Goal: Obtain resource: Obtain resource

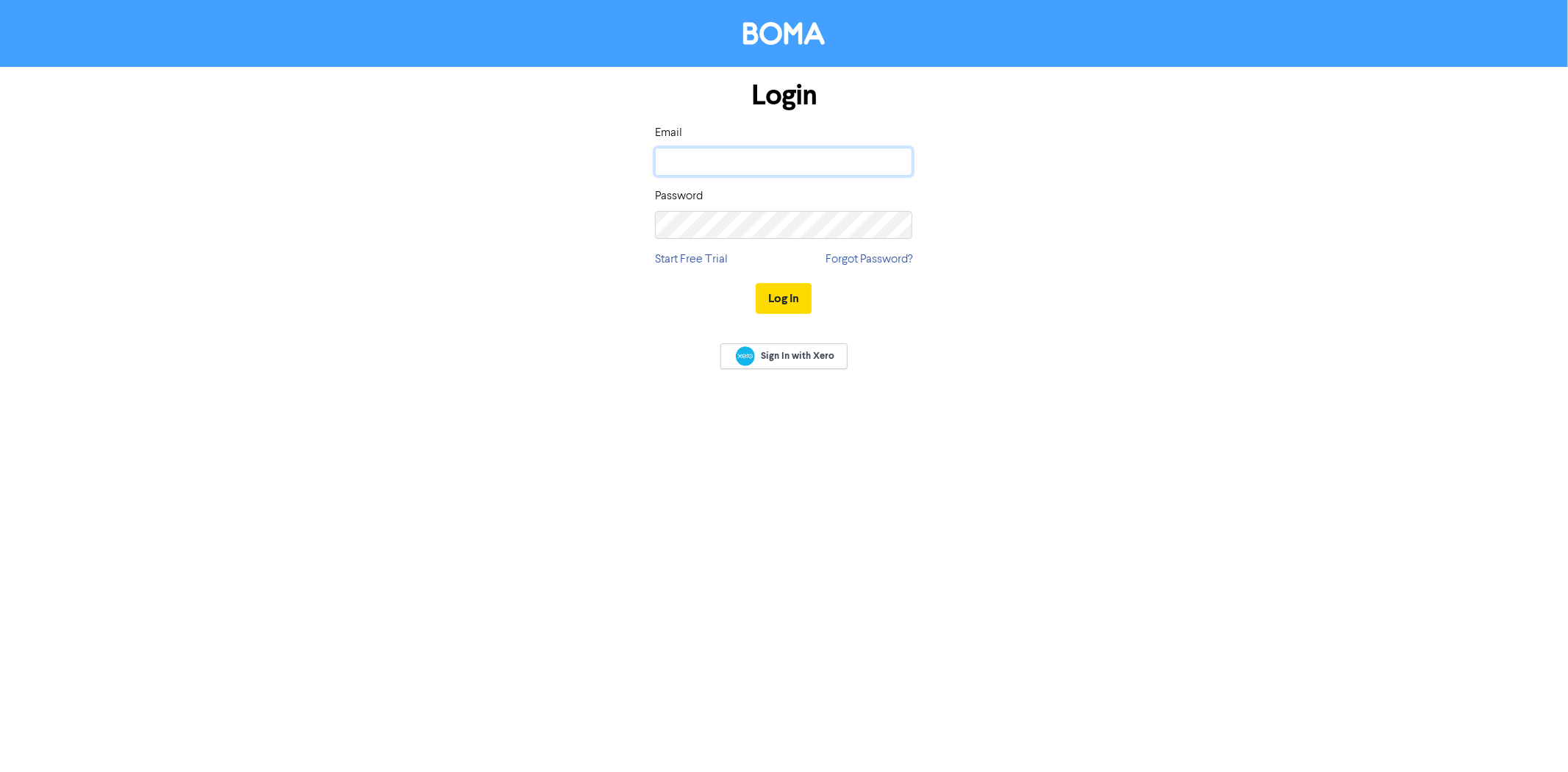
click at [795, 167] on input "email" at bounding box center [783, 162] width 257 height 28
type input "[EMAIL_ADDRESS][DOMAIN_NAME]"
click at [755, 283] on button "Log In" at bounding box center [784, 298] width 56 height 31
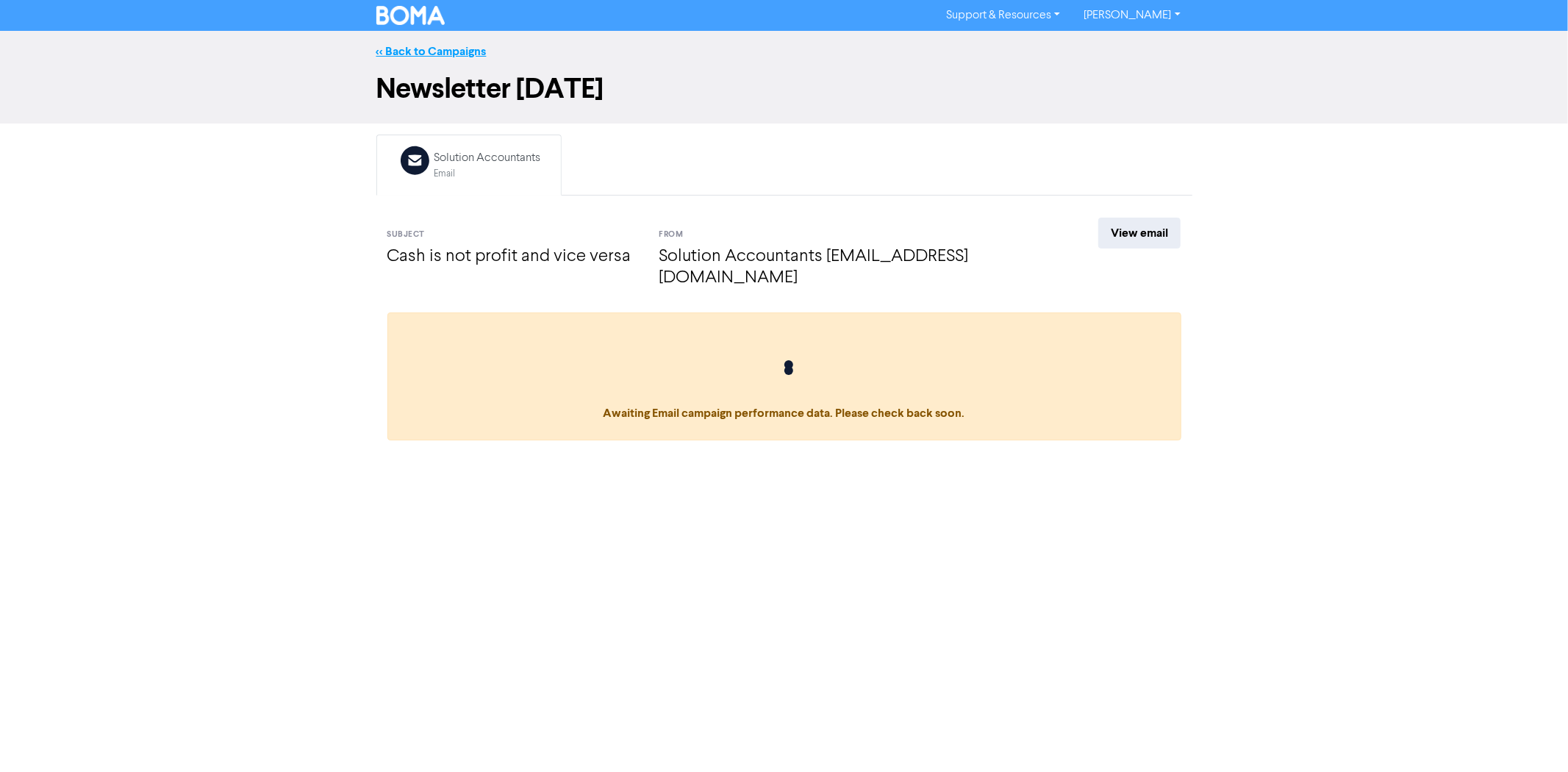
click at [393, 49] on link "<< Back to Campaigns" at bounding box center [431, 51] width 110 height 15
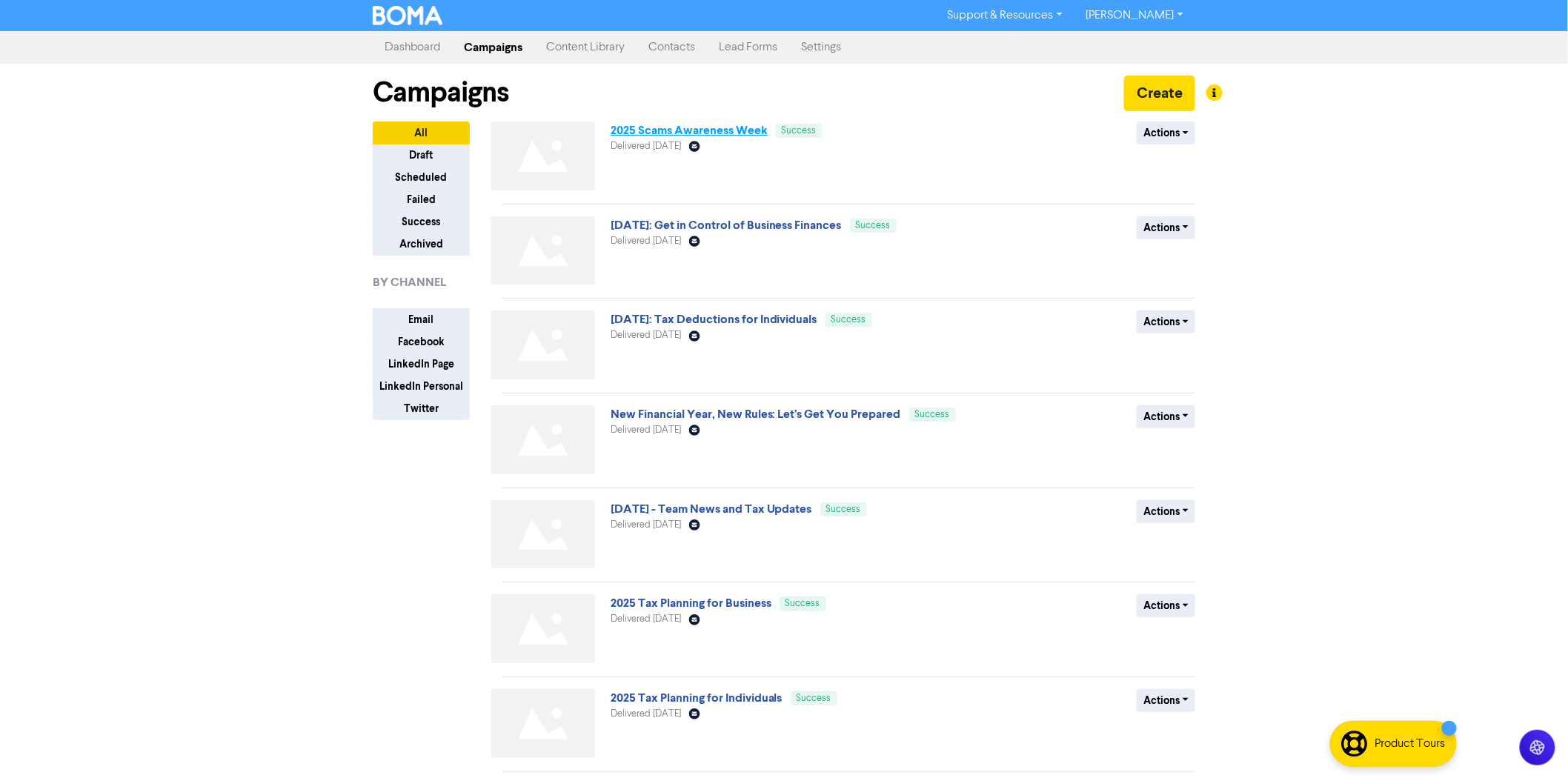
click at [725, 133] on link "2025 Scams Awareness Week" at bounding box center [689, 131] width 157 height 15
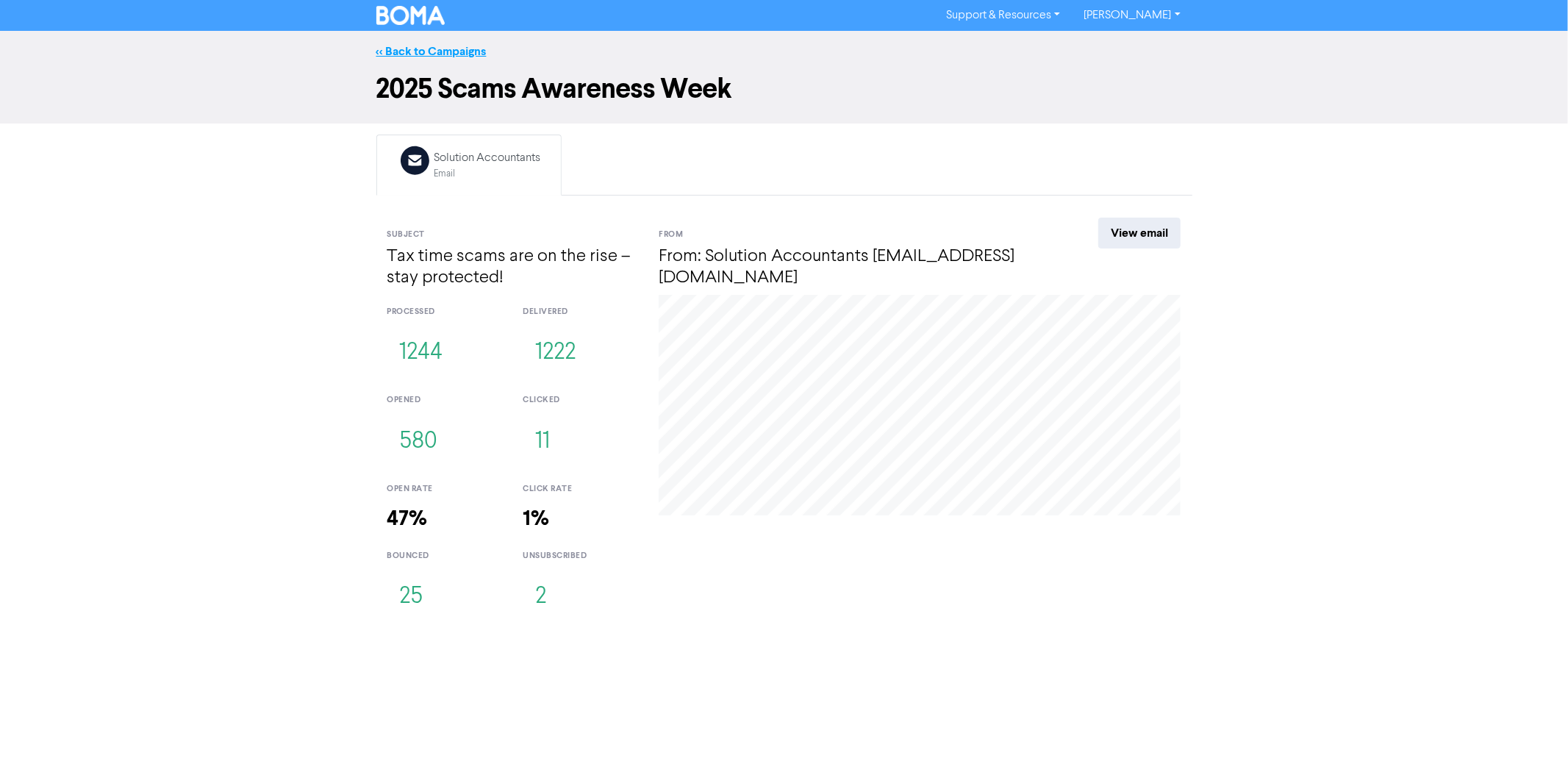
click at [428, 45] on link "<< Back to Campaigns" at bounding box center [431, 51] width 110 height 15
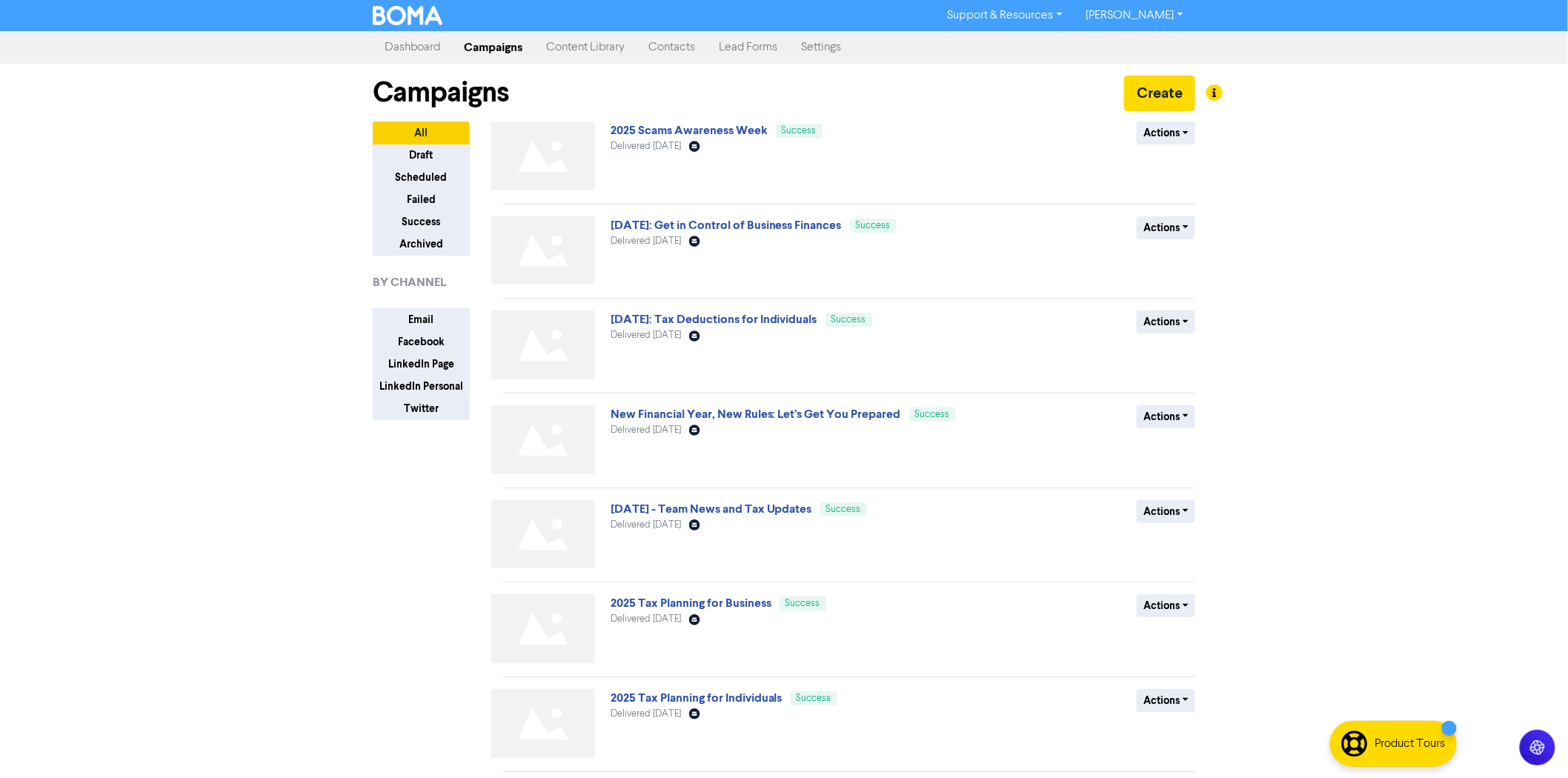
click at [554, 47] on link "Content Library" at bounding box center [585, 47] width 102 height 30
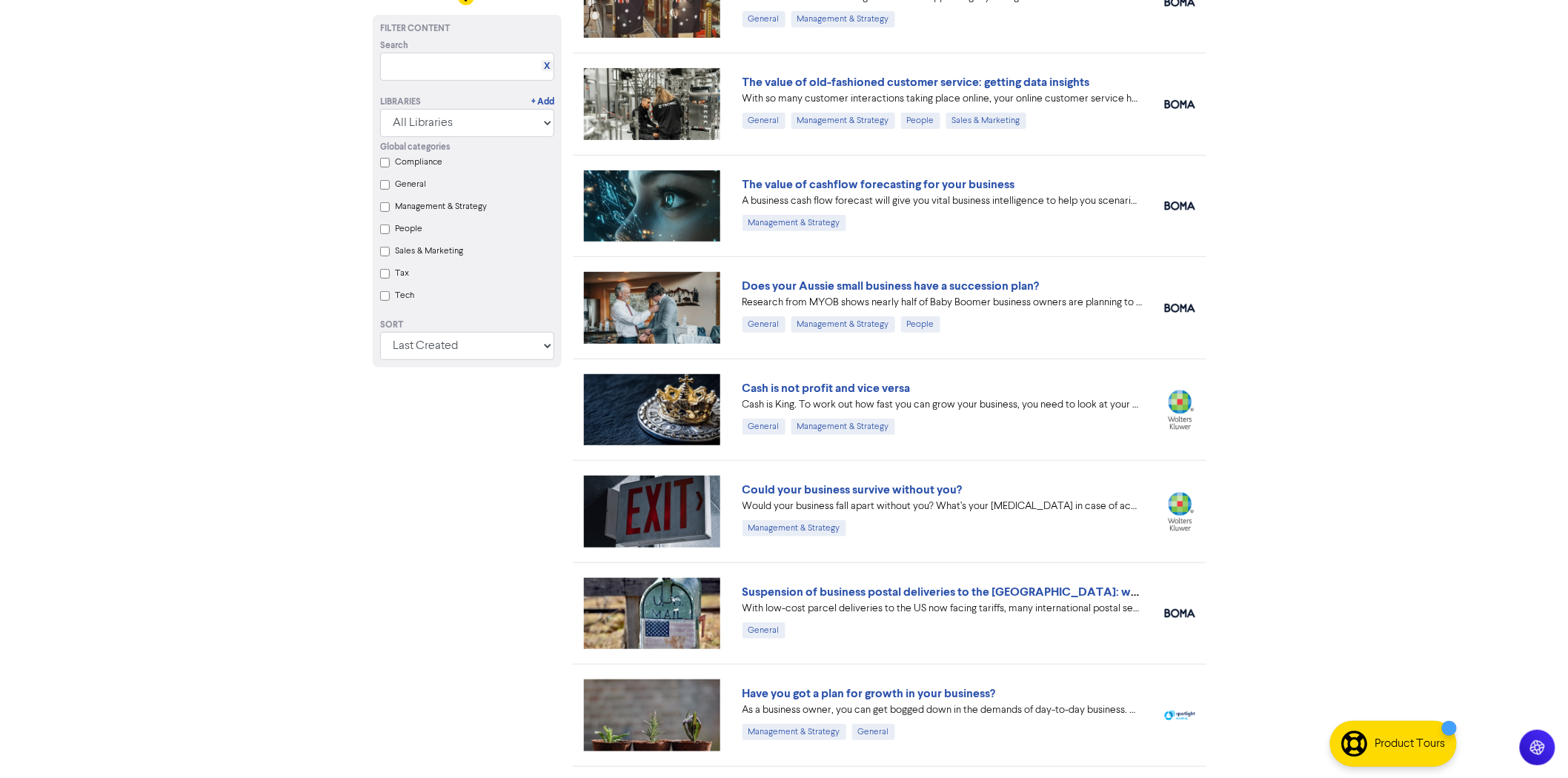
scroll to position [82, 0]
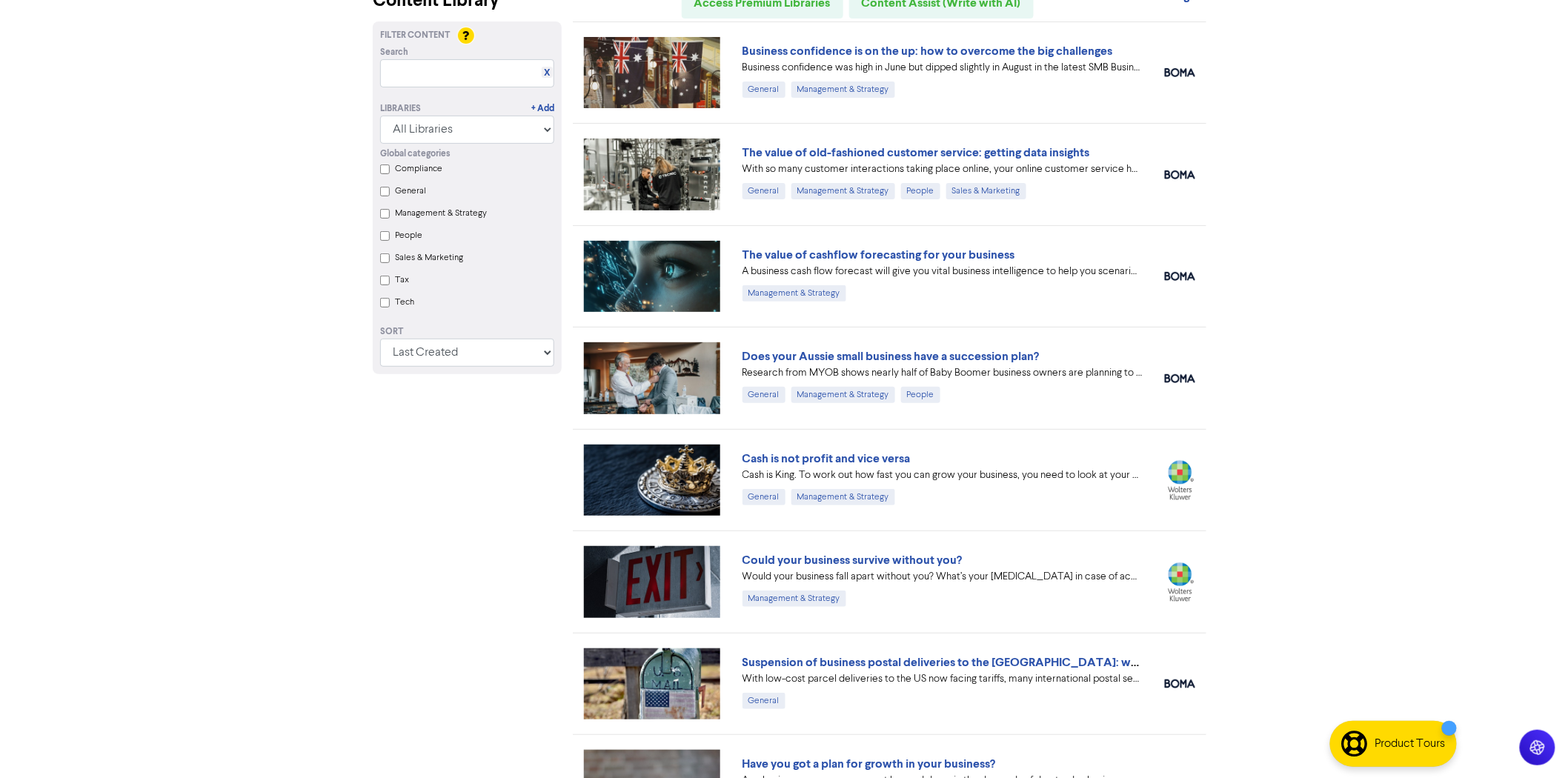
click at [875, 256] on link "The value of cashflow forecasting for your business" at bounding box center [878, 255] width 272 height 15
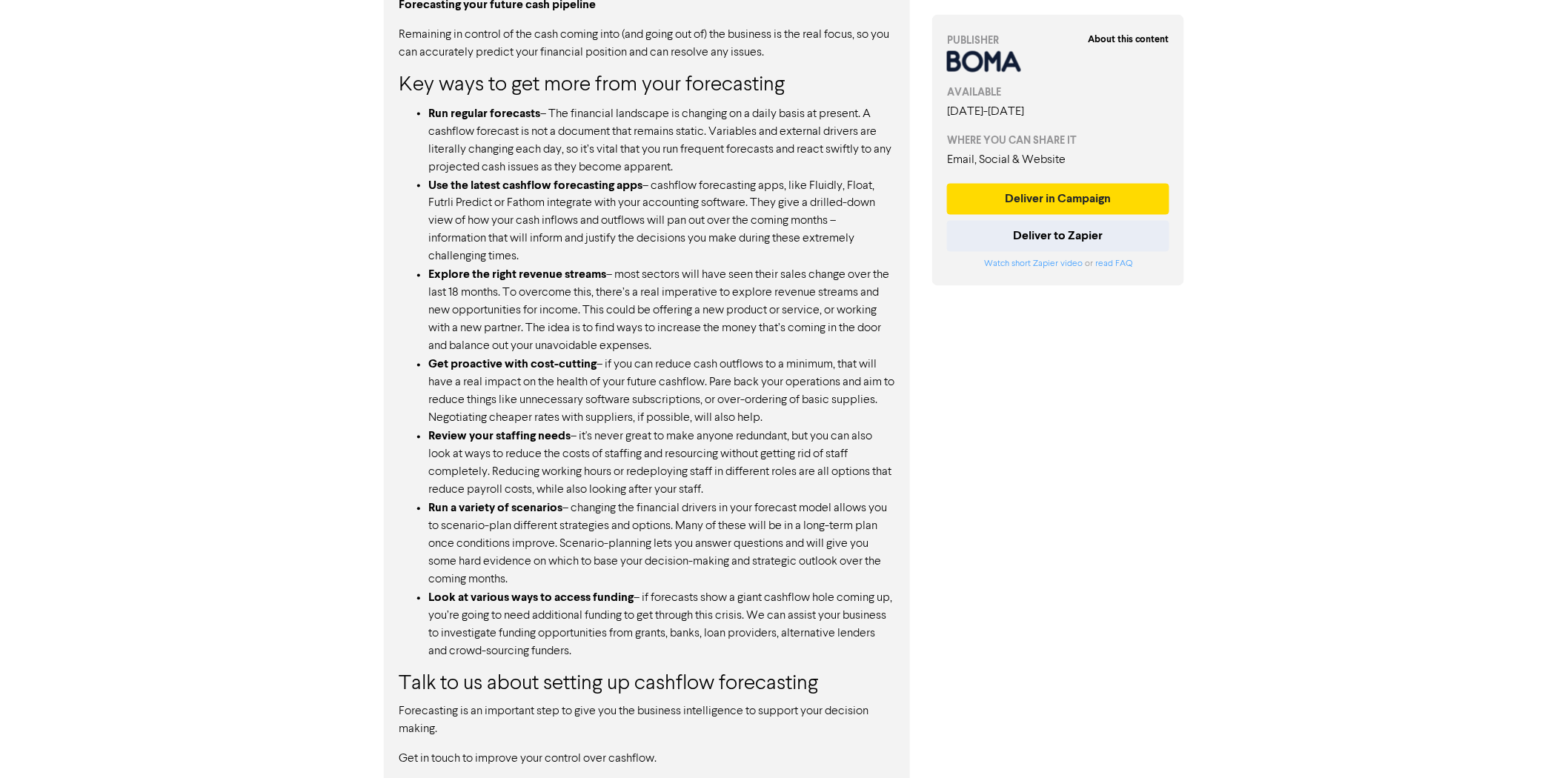
scroll to position [998, 0]
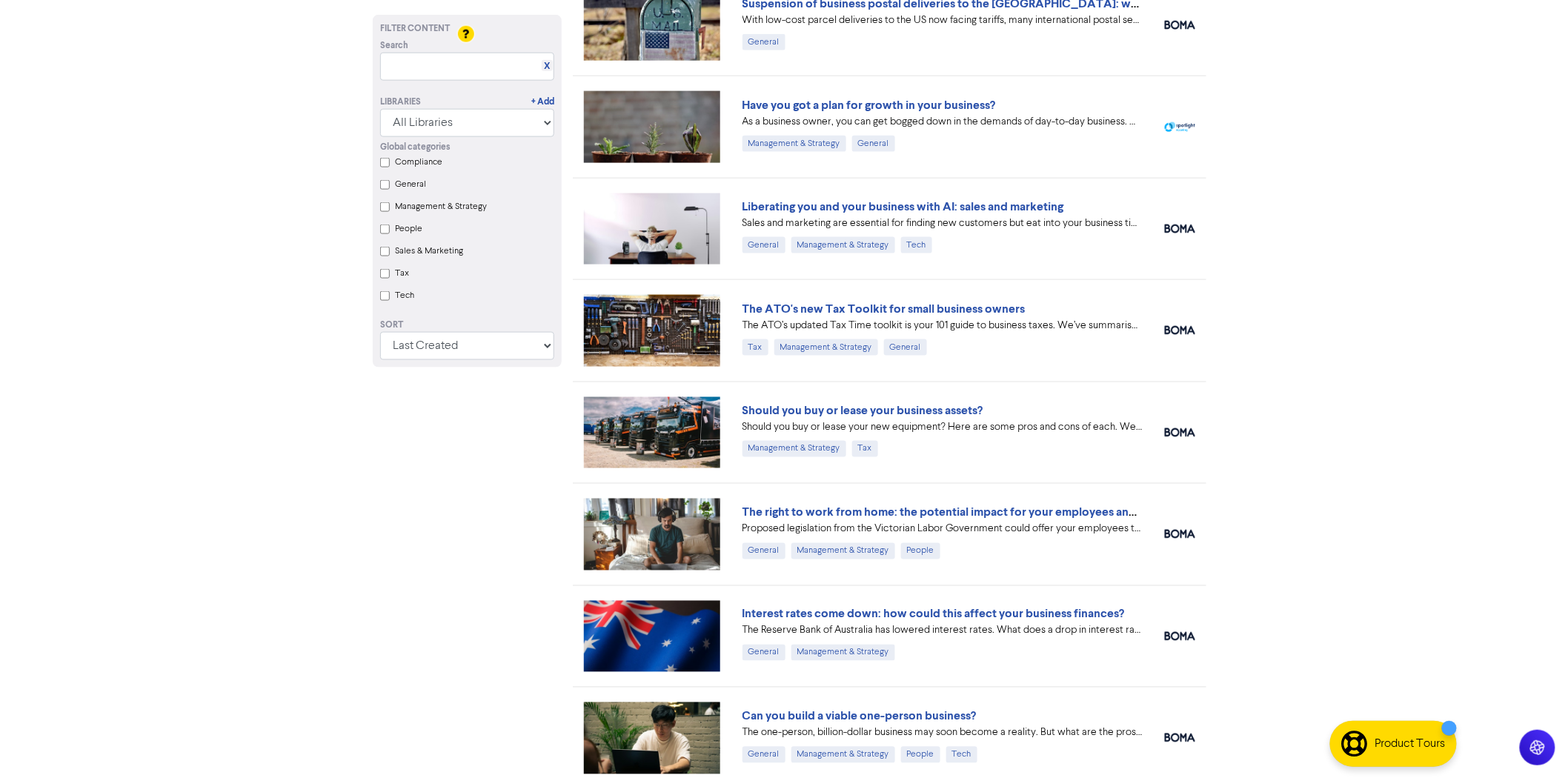
scroll to position [823, 0]
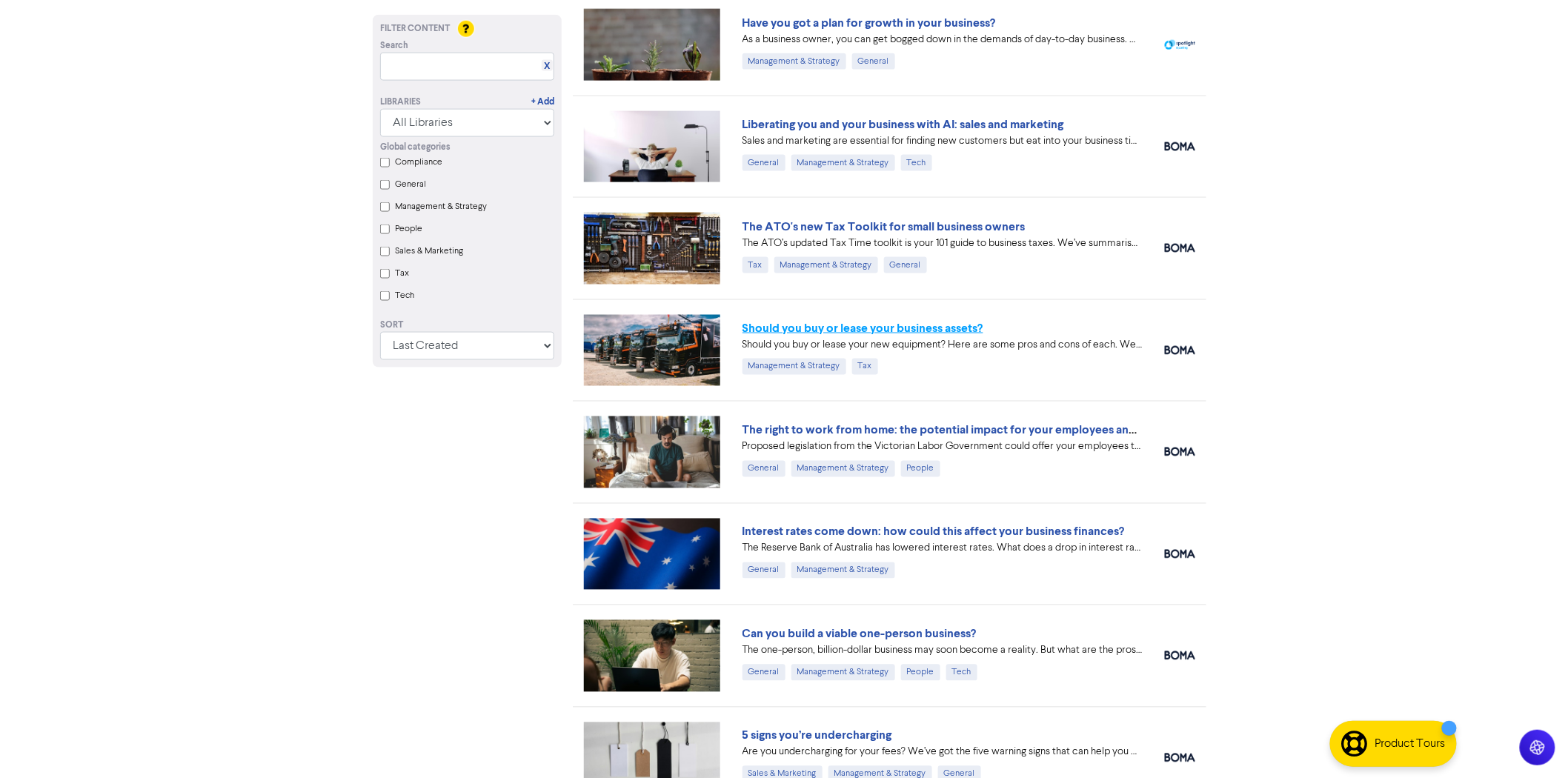
click at [933, 327] on link "Should you buy or lease your business assets?" at bounding box center [862, 328] width 241 height 15
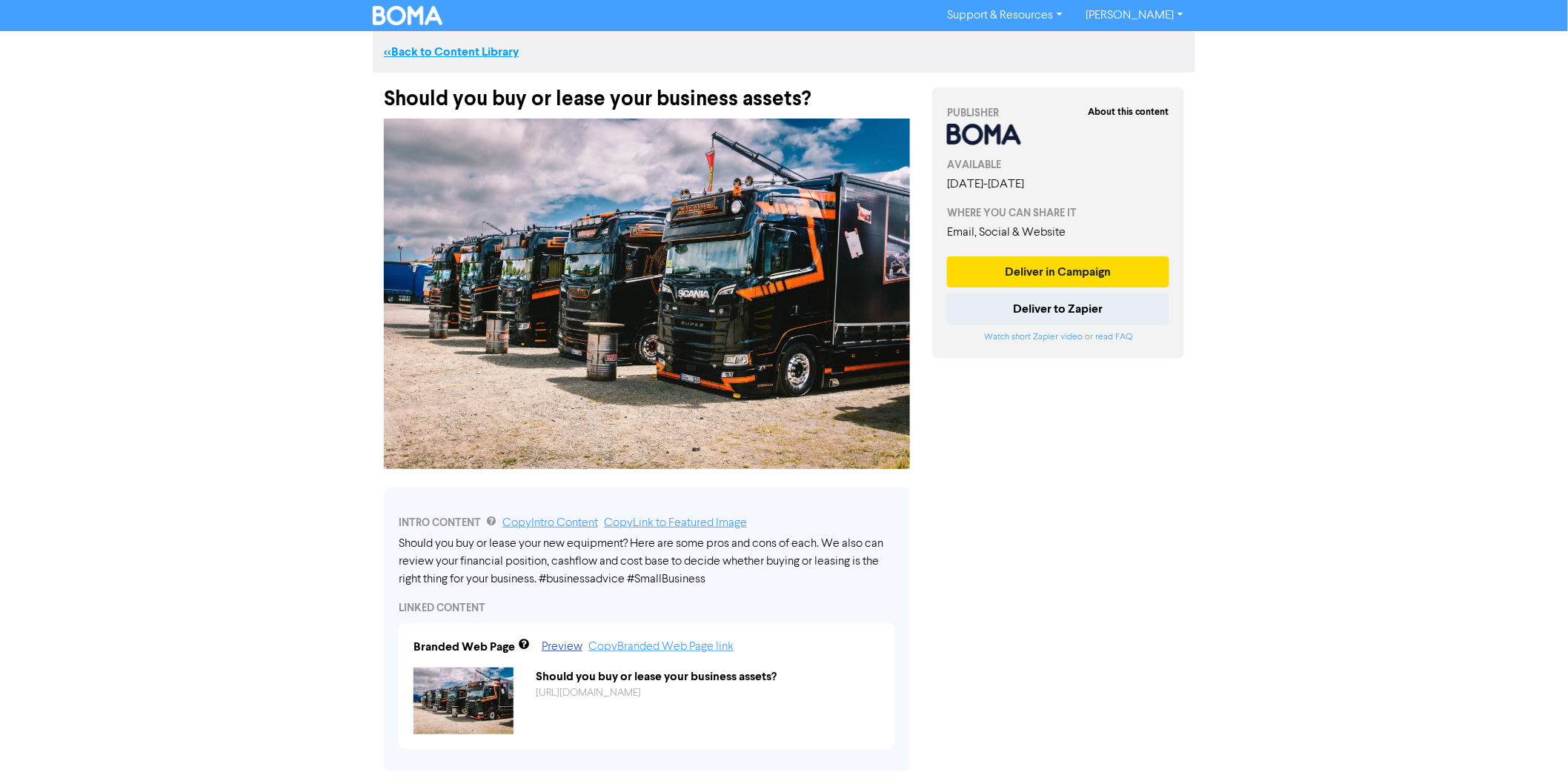
click at [447, 49] on link "<< Back to Content Library" at bounding box center [452, 52] width 135 height 15
click at [643, 102] on div "Should you buy or lease your business assets?" at bounding box center [647, 92] width 526 height 38
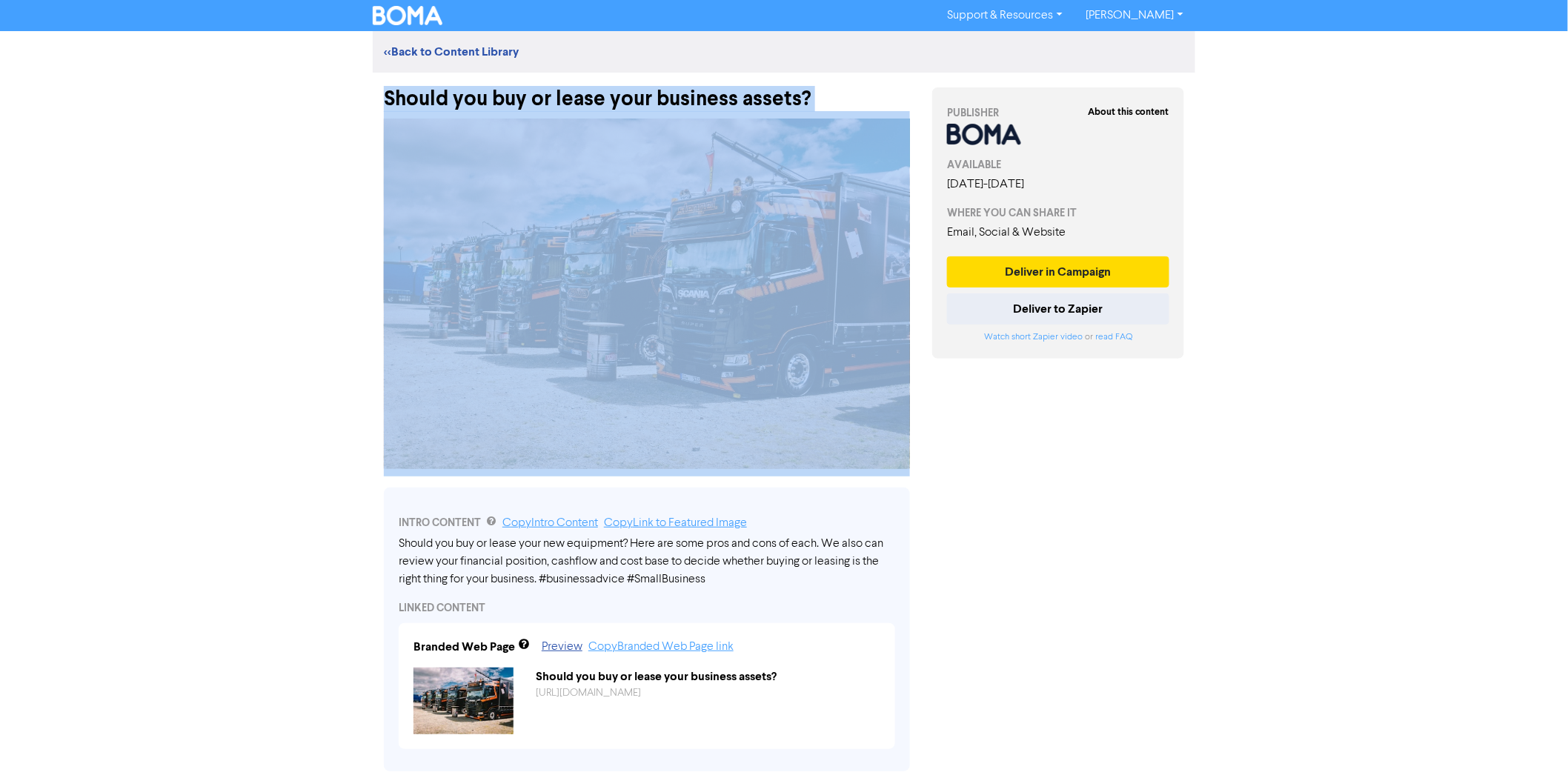
click at [643, 102] on div "Should you buy or lease your business assets?" at bounding box center [647, 92] width 526 height 38
copy div "Should you buy or lease your business assets?"
click at [670, 94] on div "Should you buy or lease your business assets?" at bounding box center [647, 92] width 526 height 38
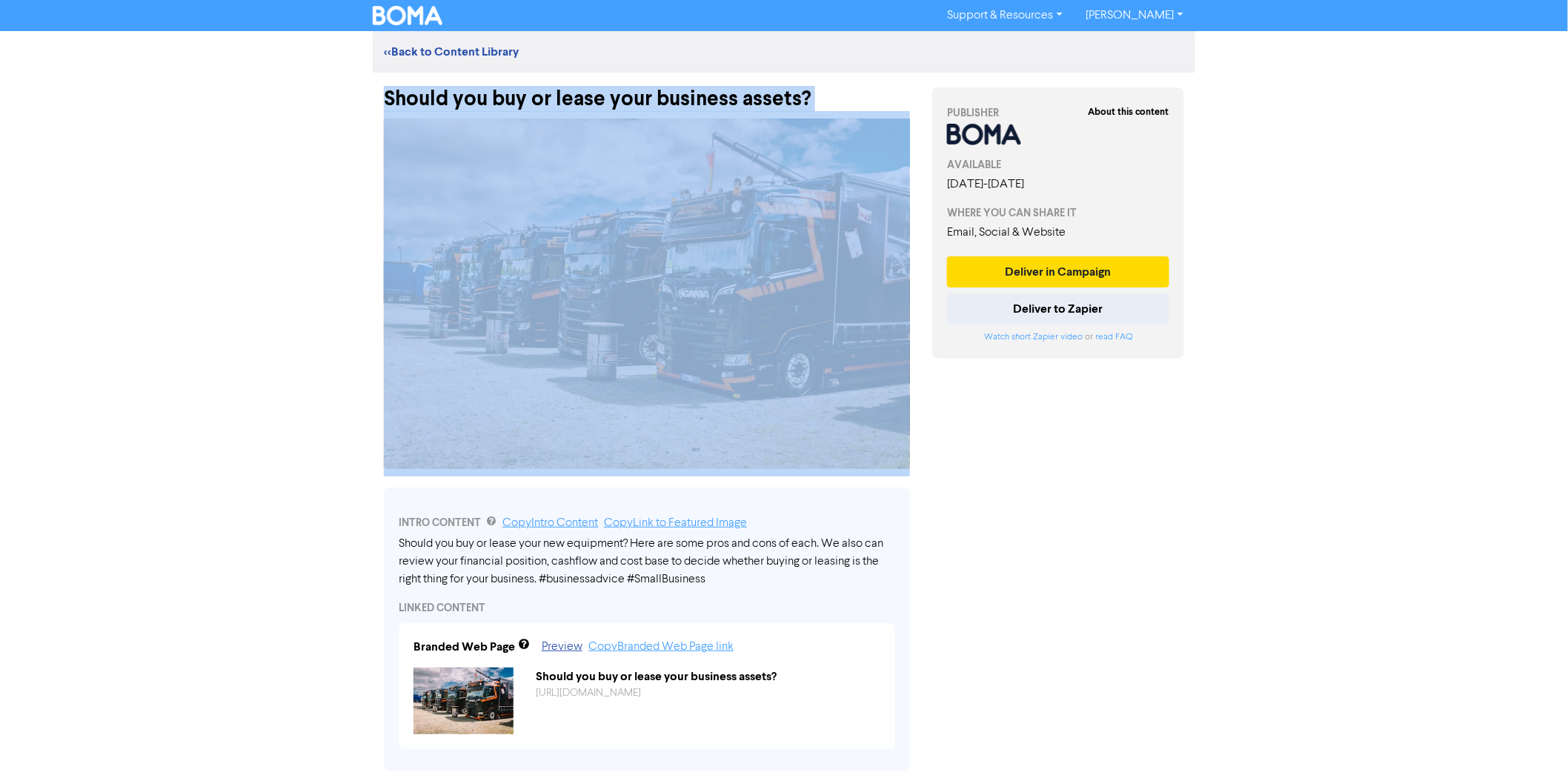
copy div "Should you buy or lease your business assets?"
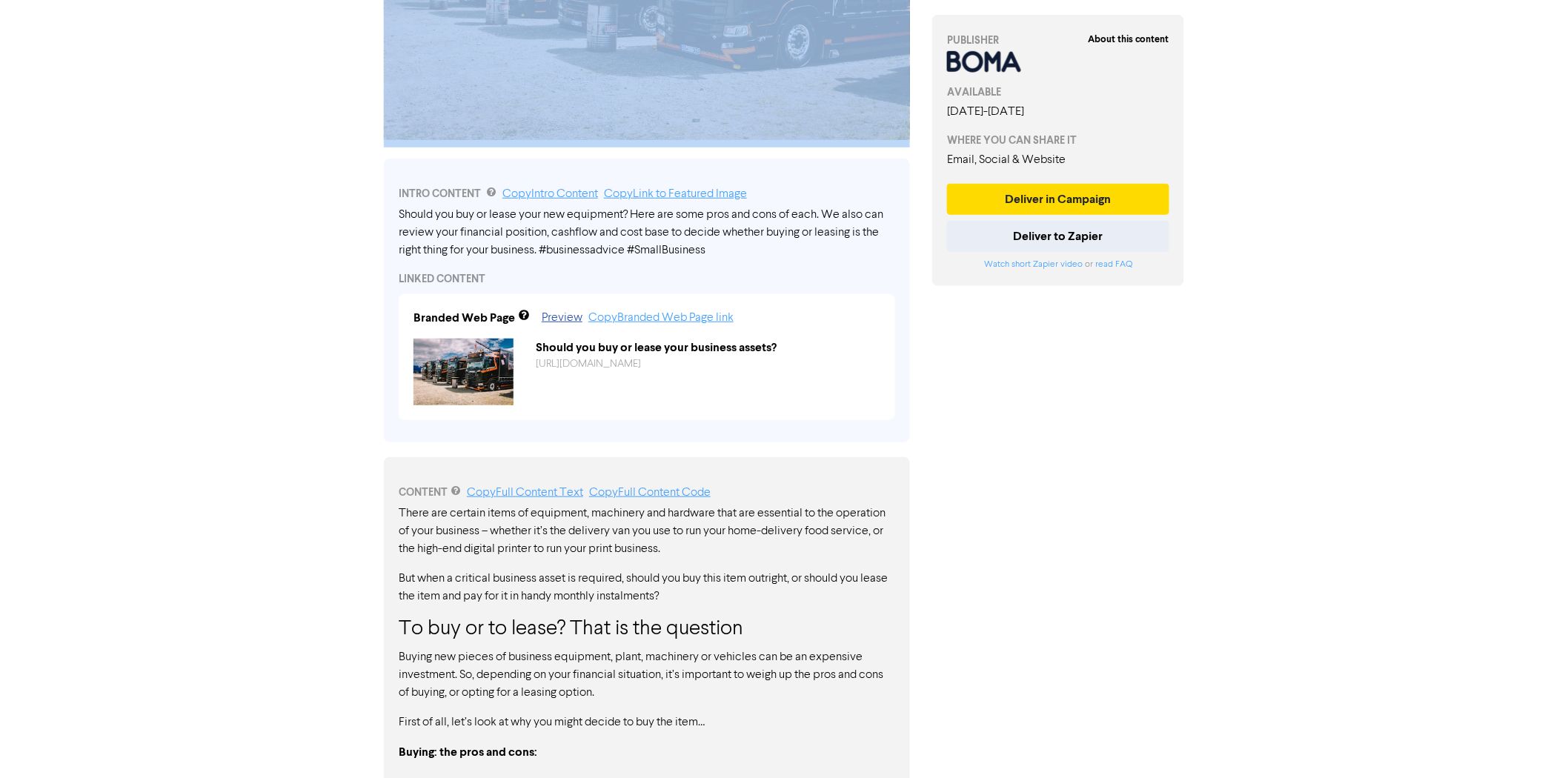
scroll to position [658, 0]
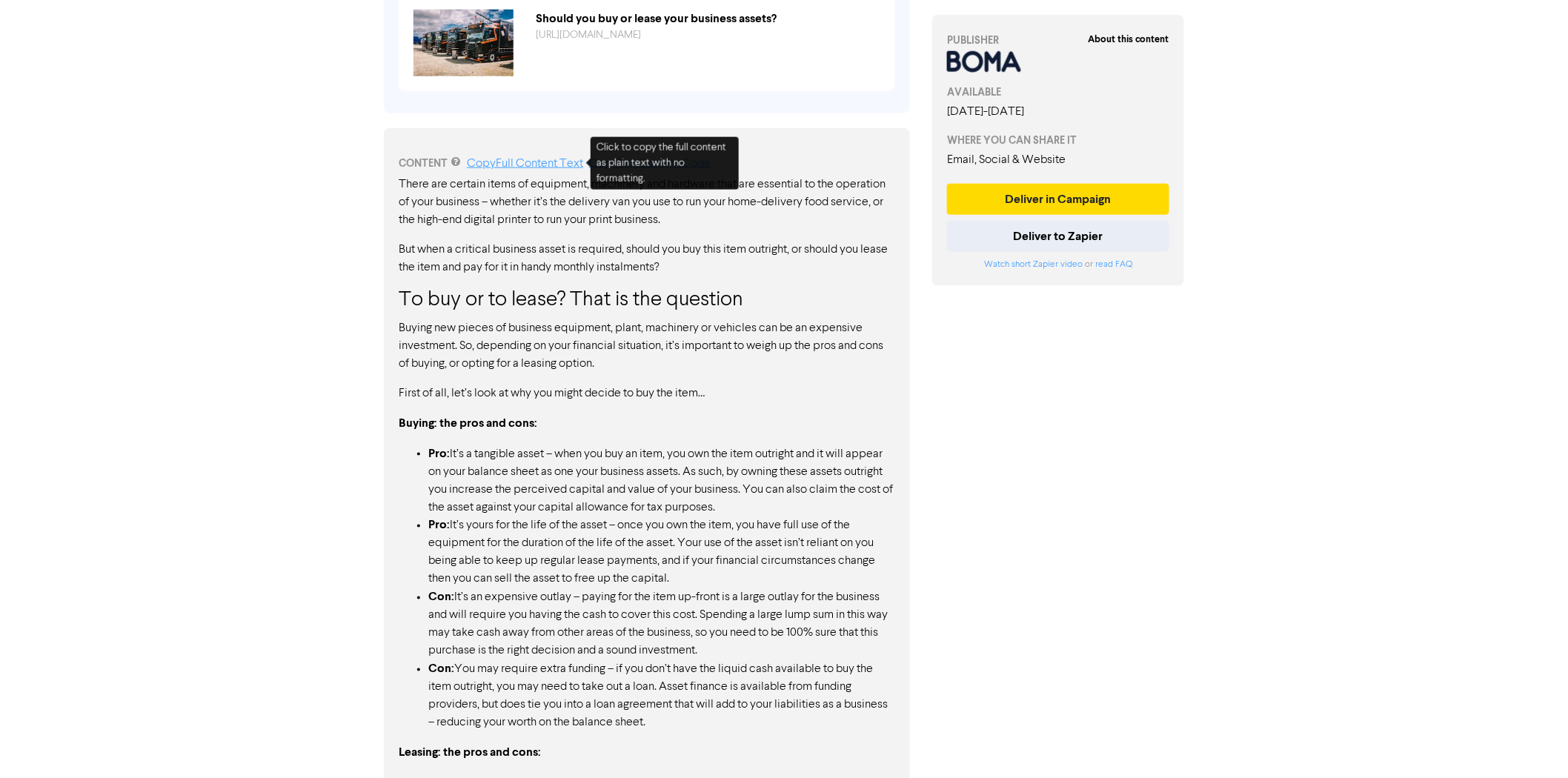
click at [531, 158] on link "Copy Full Content Text" at bounding box center [525, 163] width 117 height 12
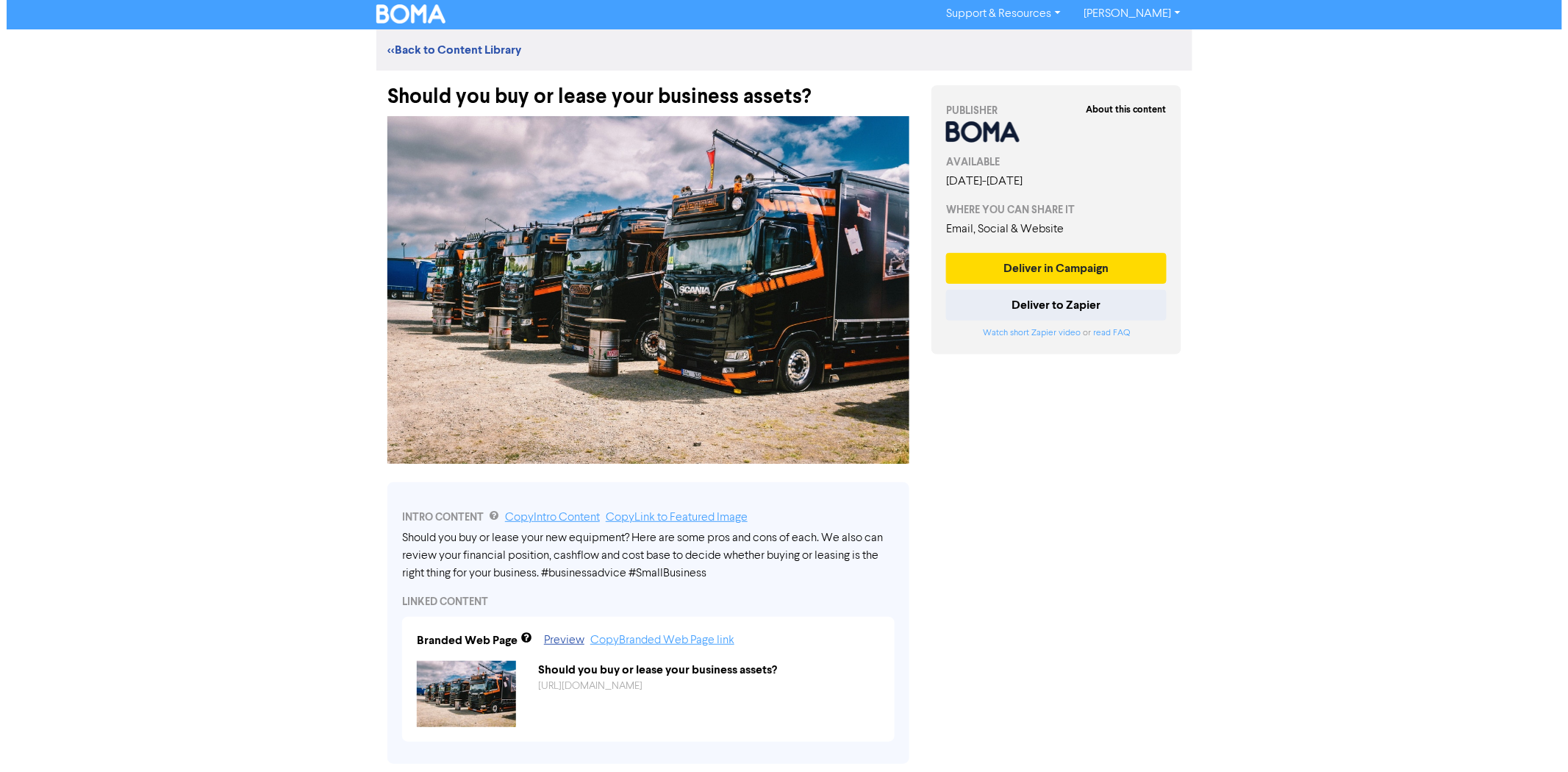
scroll to position [0, 0]
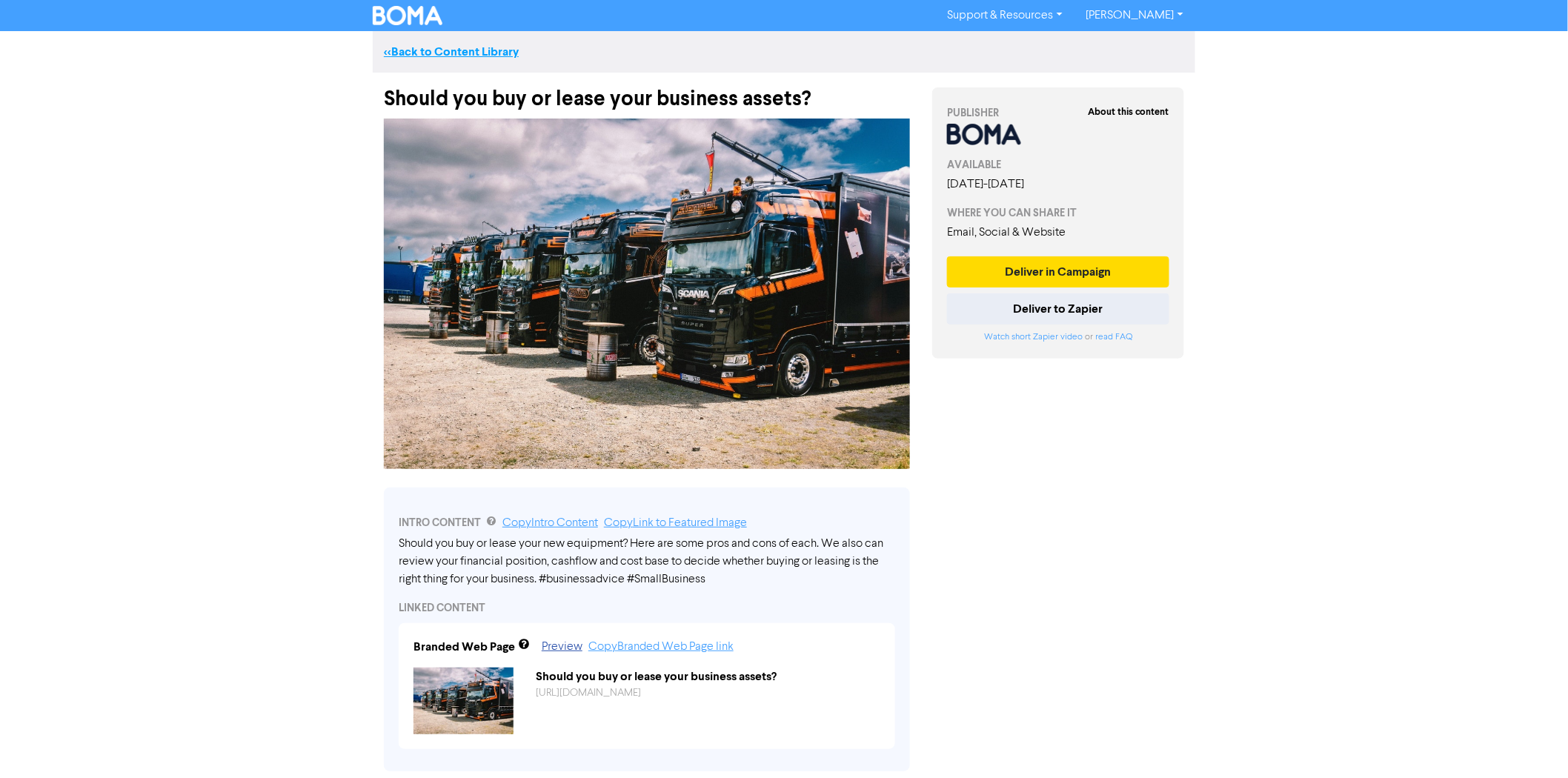
click at [447, 54] on link "<< Back to Content Library" at bounding box center [452, 52] width 135 height 15
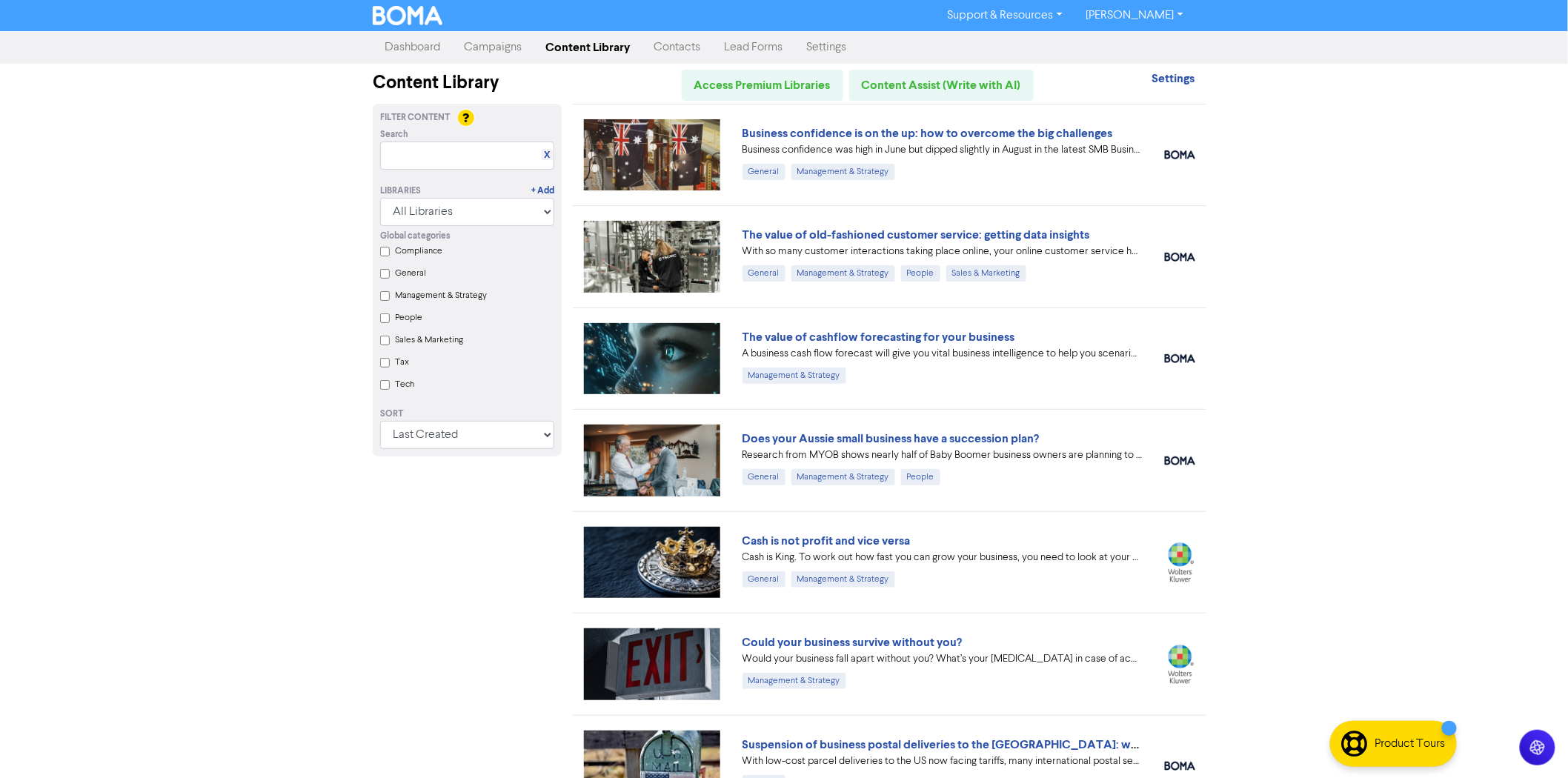
click at [527, 47] on link "Campaigns" at bounding box center [492, 47] width 82 height 30
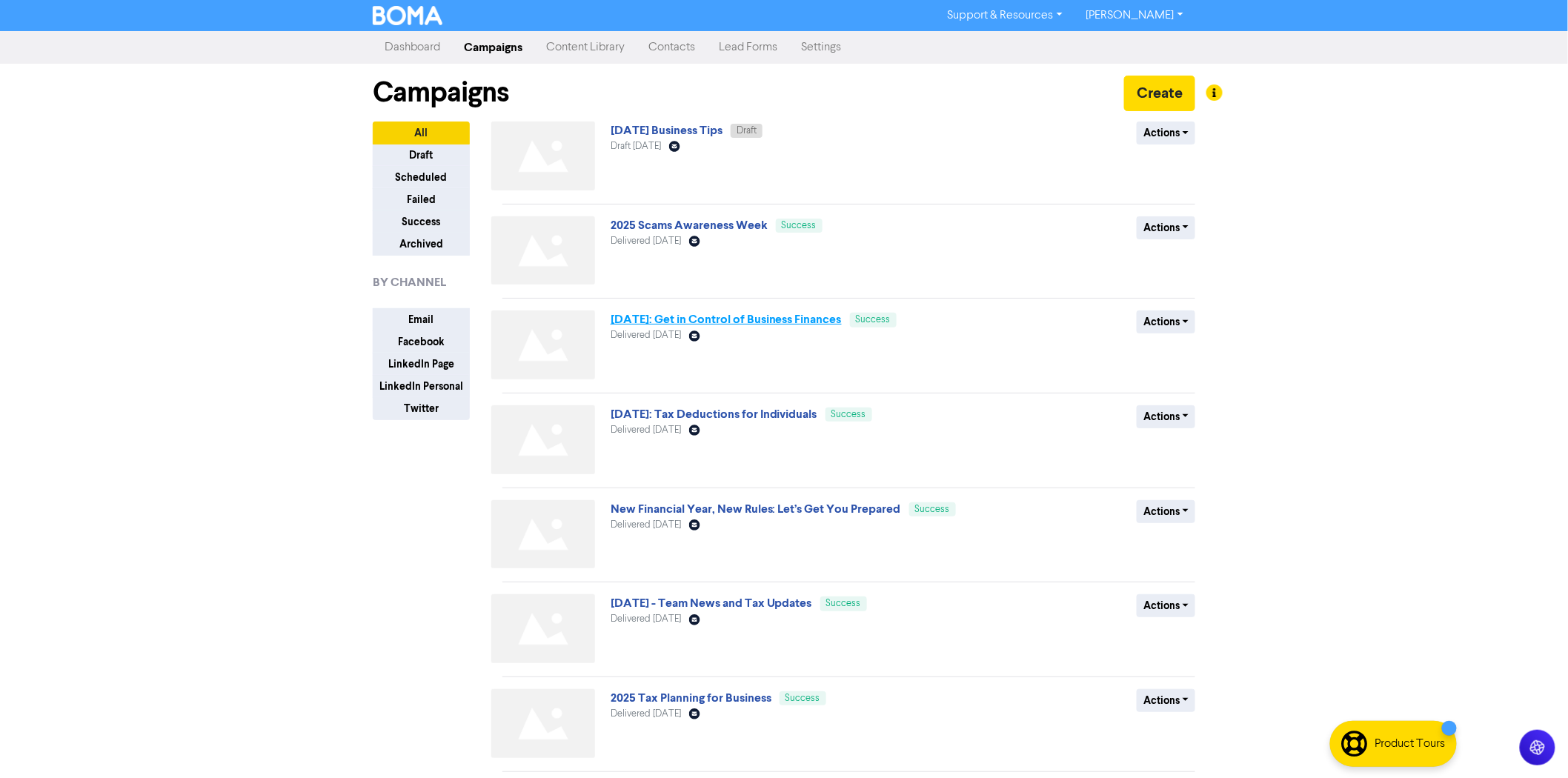
click at [764, 321] on link "[DATE]: Get in Control of Business Finances" at bounding box center [726, 319] width 231 height 15
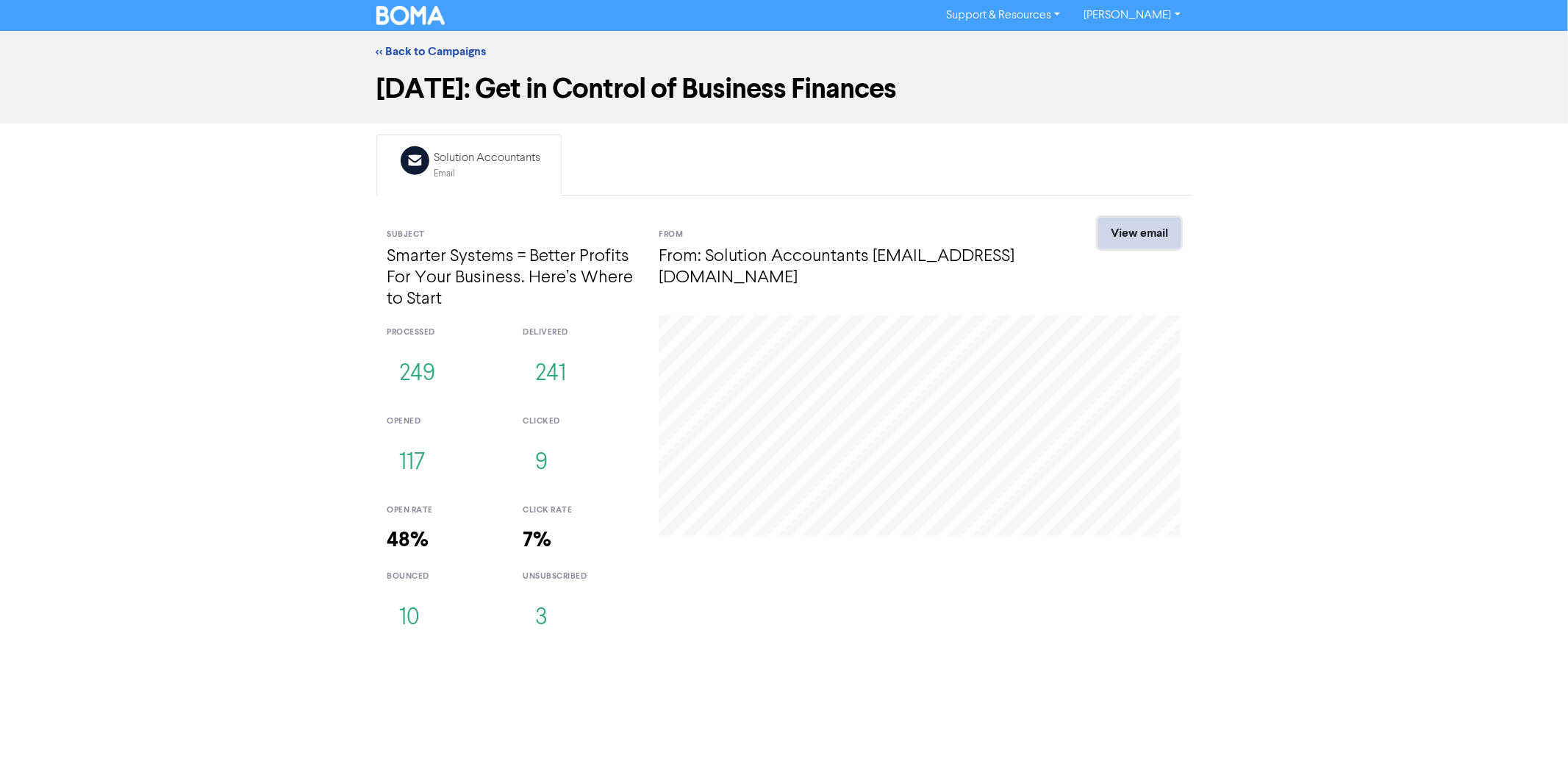
click at [1151, 236] on link "View email" at bounding box center [1140, 232] width 83 height 31
